Goal: Task Accomplishment & Management: Use online tool/utility

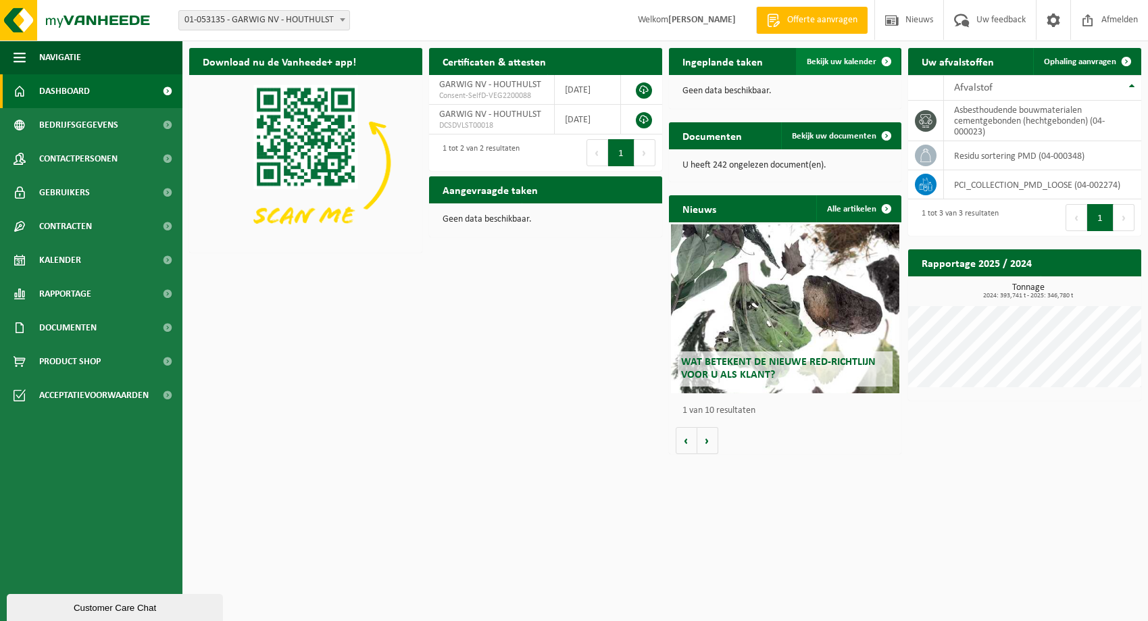
click at [855, 59] on span "Bekijk uw kalender" at bounding box center [842, 61] width 70 height 9
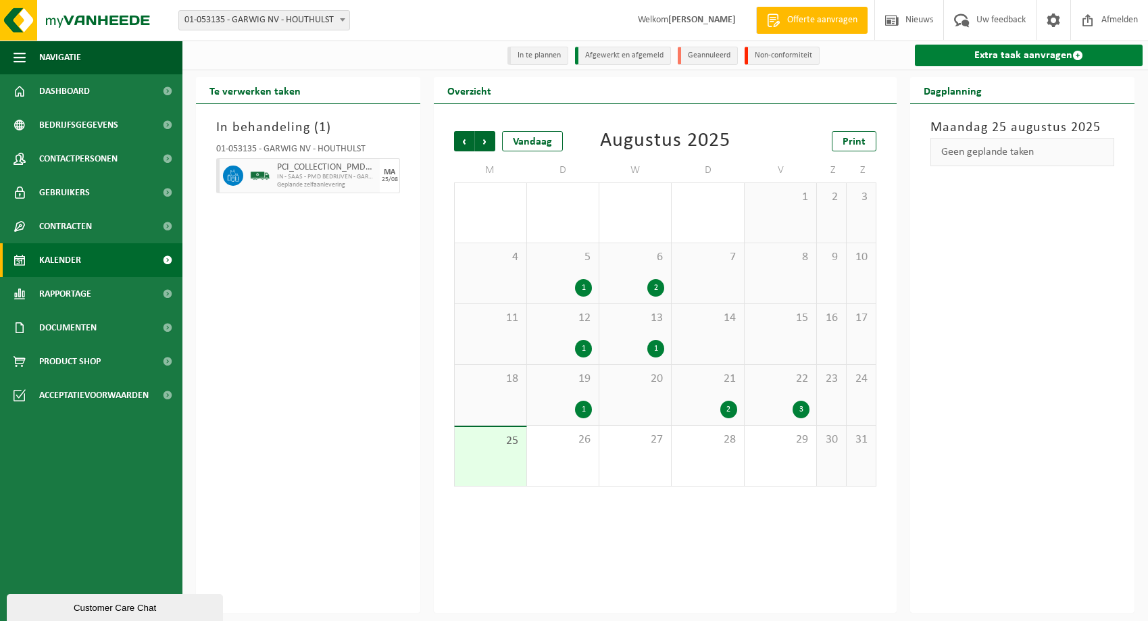
click at [1002, 48] on link "Extra taak aanvragen" at bounding box center [1029, 56] width 228 height 22
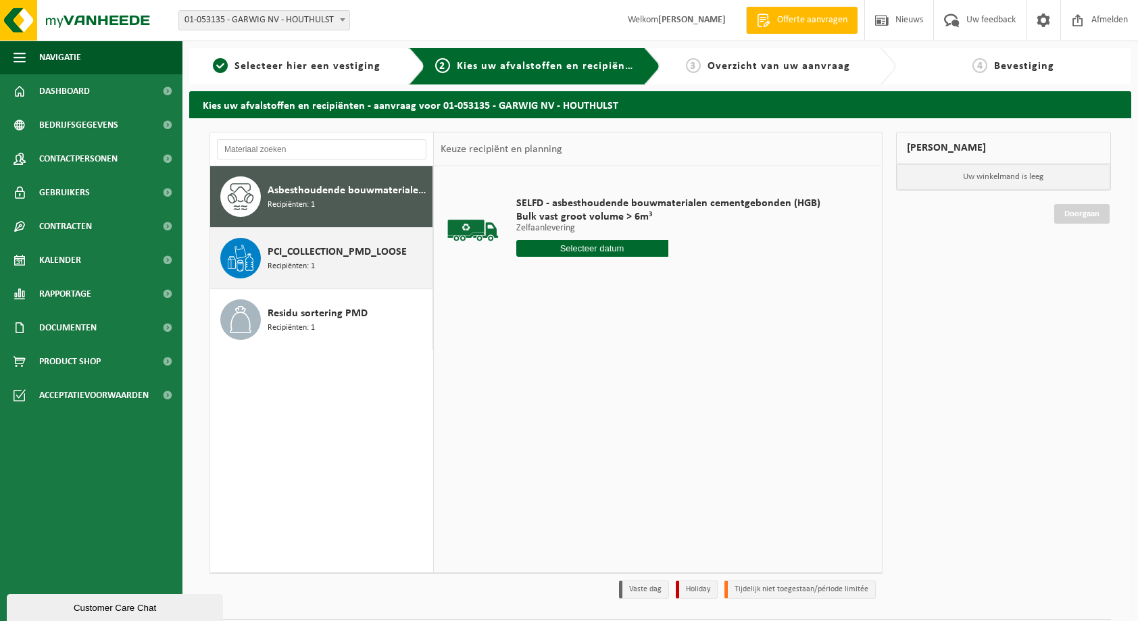
click at [264, 258] on div "PCI_COLLECTION_PMD_LOOSE Recipiënten: 1" at bounding box center [321, 258] width 223 height 61
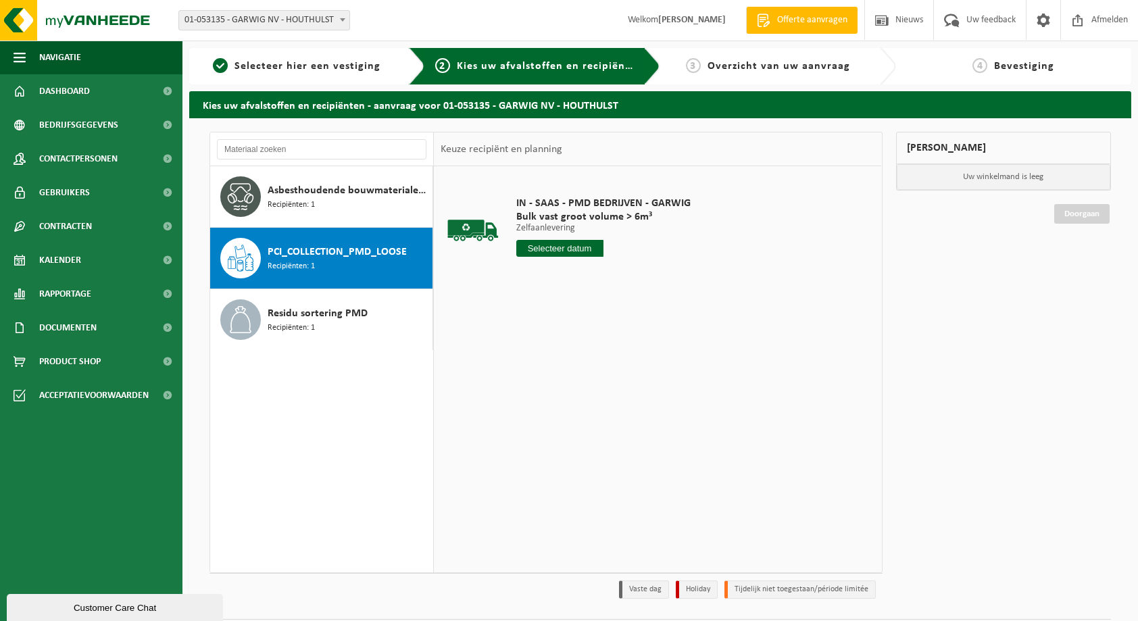
click at [581, 247] on input "text" at bounding box center [559, 248] width 87 height 17
click at [552, 412] on div "26" at bounding box center [553, 412] width 24 height 22
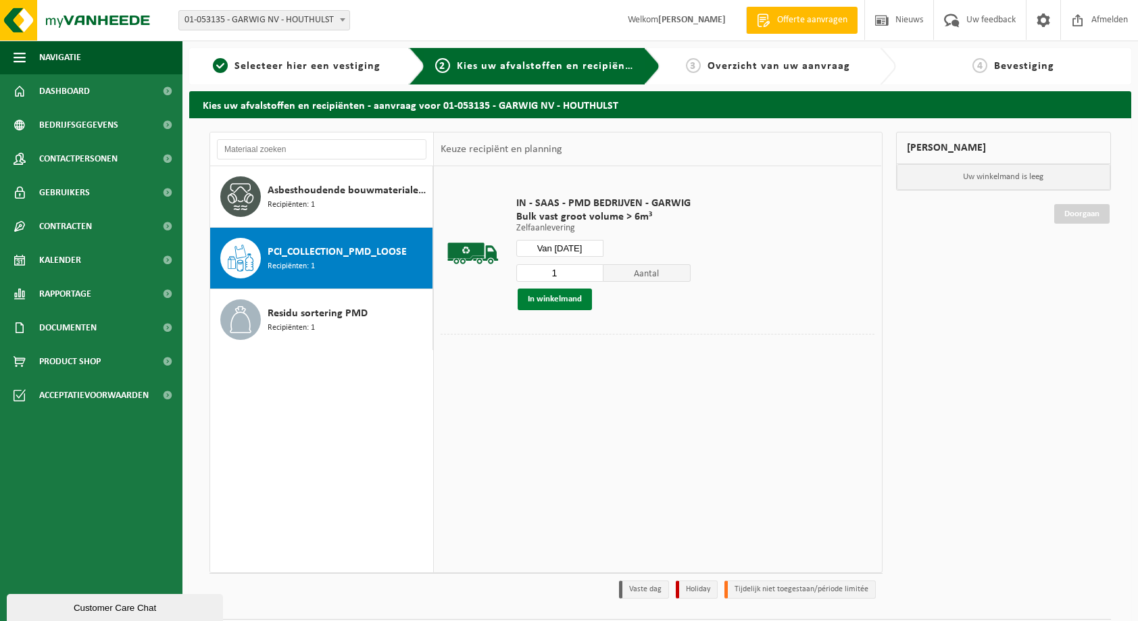
click at [562, 301] on button "In winkelmand" at bounding box center [555, 300] width 74 height 22
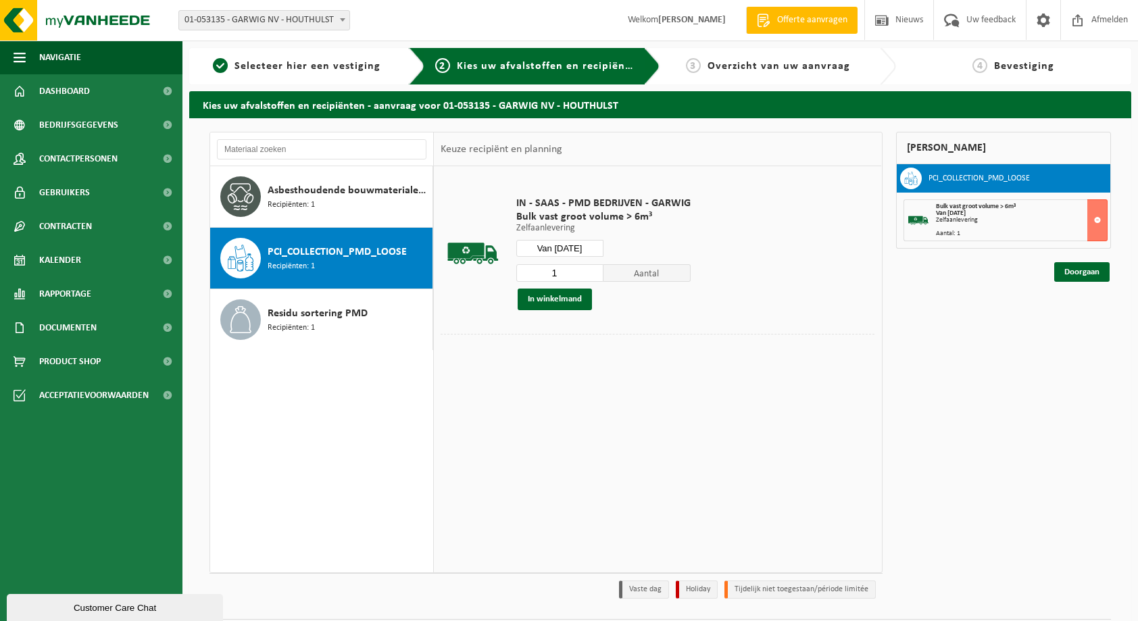
click at [560, 247] on input "Van 2025-08-26" at bounding box center [559, 248] width 87 height 17
click at [574, 413] on div "27" at bounding box center [576, 412] width 24 height 22
type input "Van 2025-08-27"
click at [565, 295] on button "In winkelmand" at bounding box center [555, 300] width 74 height 22
click at [1092, 321] on link "Doorgaan" at bounding box center [1082, 321] width 55 height 20
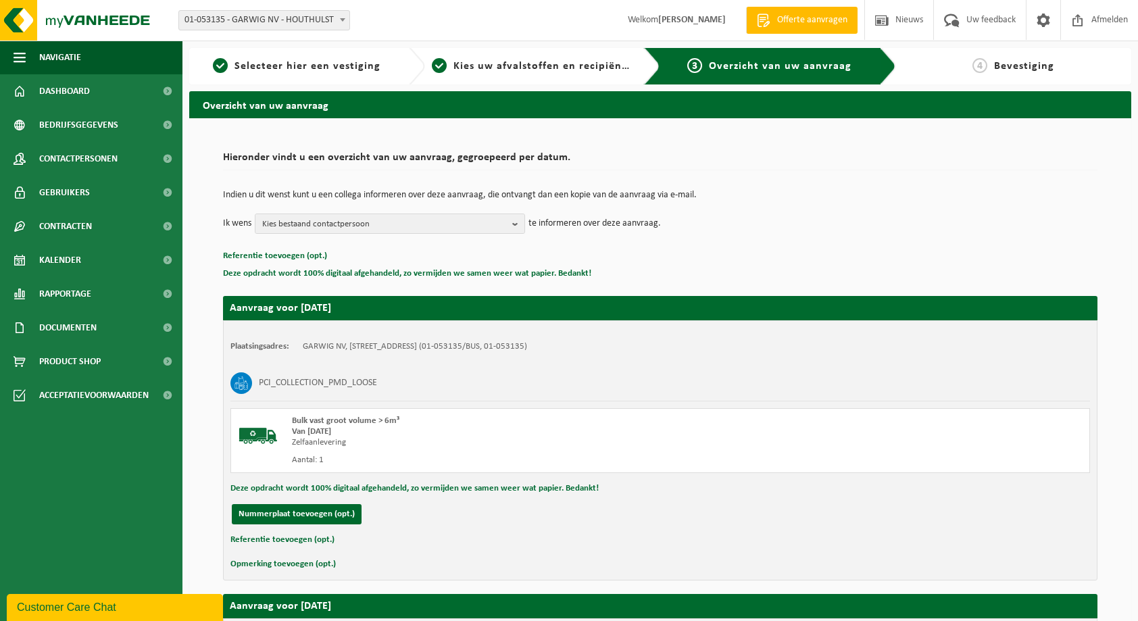
scroll to position [326, 0]
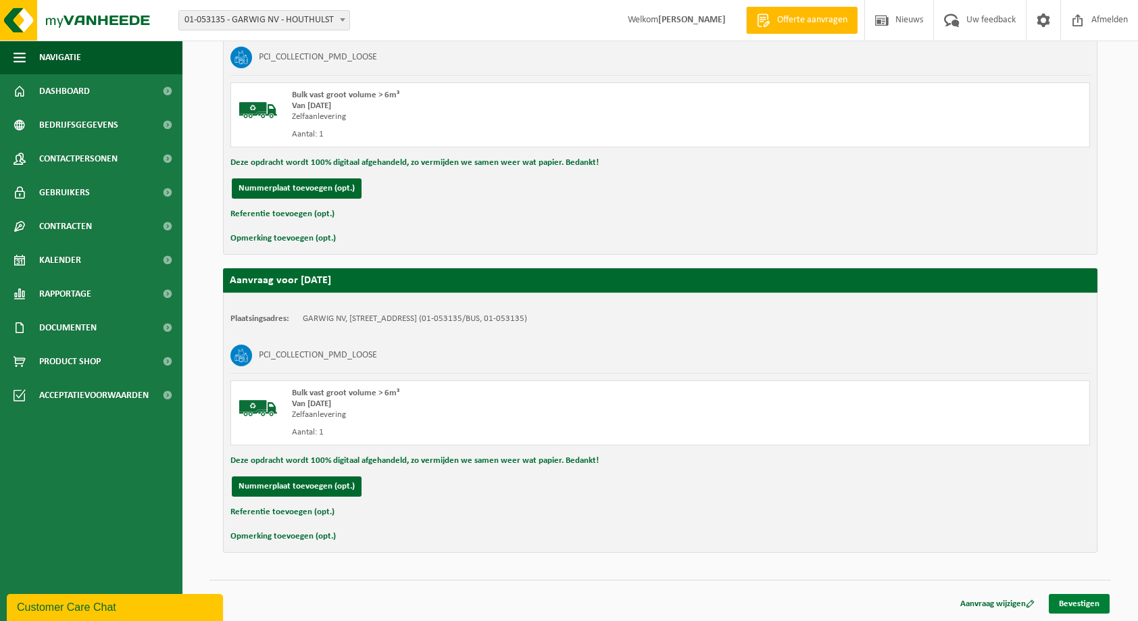
click at [1088, 606] on link "Bevestigen" at bounding box center [1079, 604] width 61 height 20
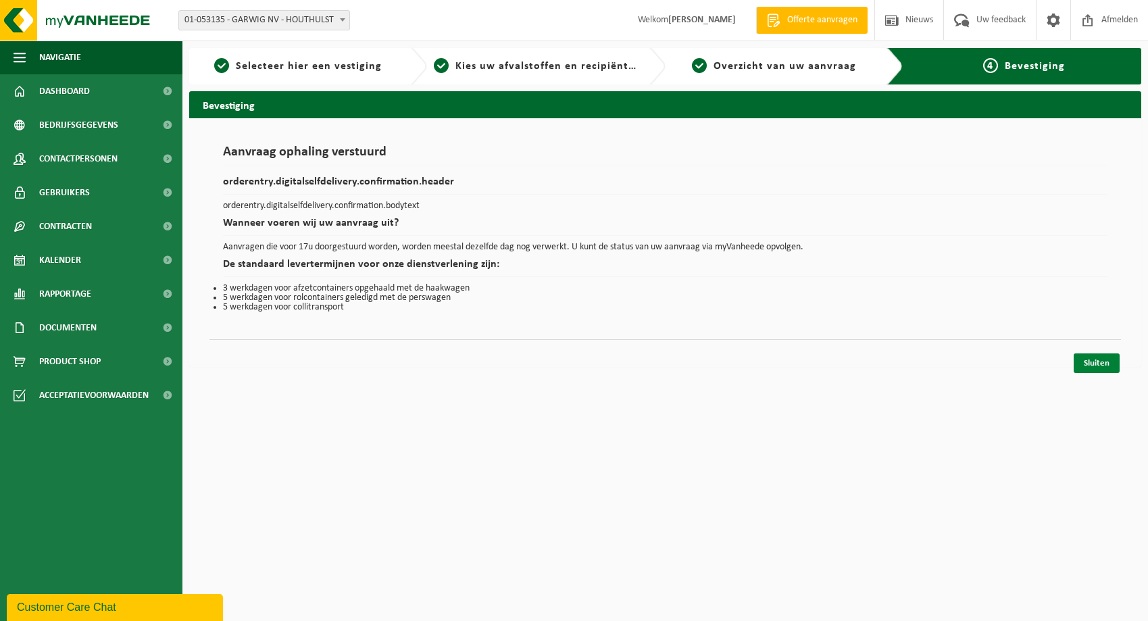
click at [1105, 364] on link "Sluiten" at bounding box center [1097, 364] width 46 height 20
